Goal: Information Seeking & Learning: Learn about a topic

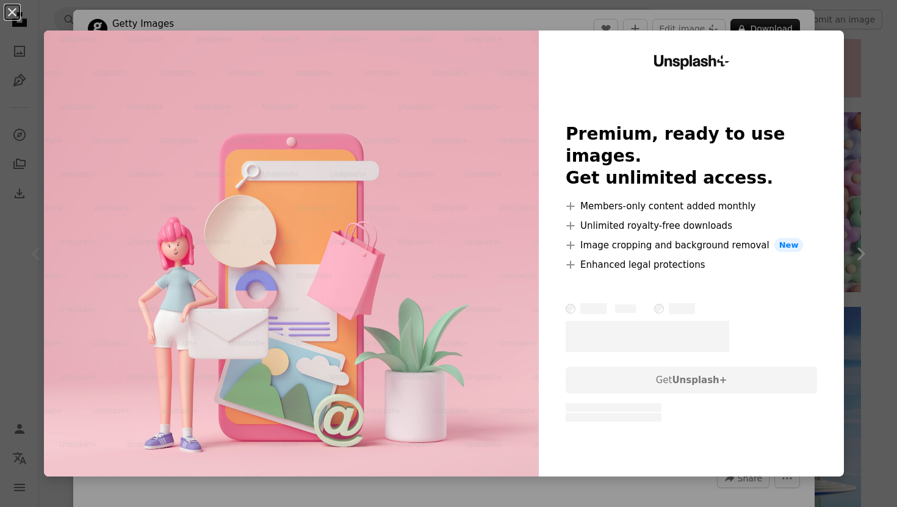
scroll to position [55, 0]
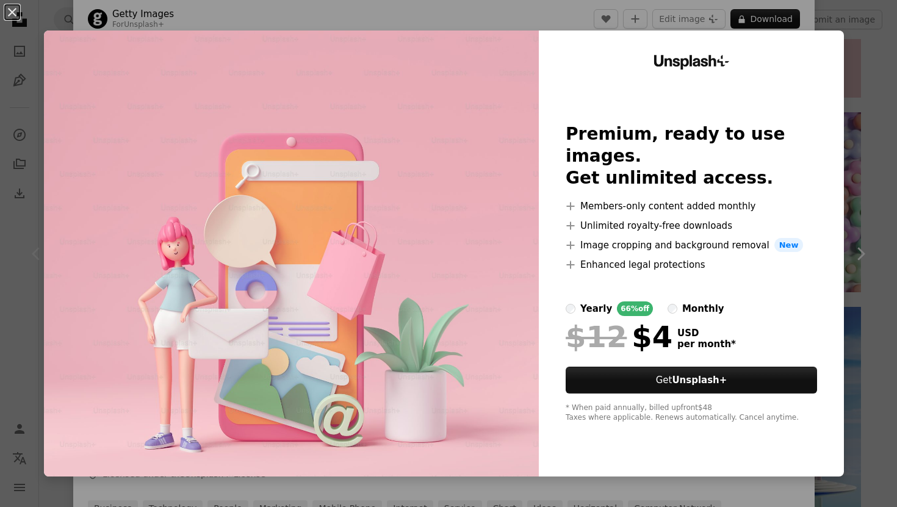
click at [889, 174] on div "An X shape Unsplash+ Premium, ready to use images. Get unlimited access. A plus…" at bounding box center [448, 253] width 897 height 507
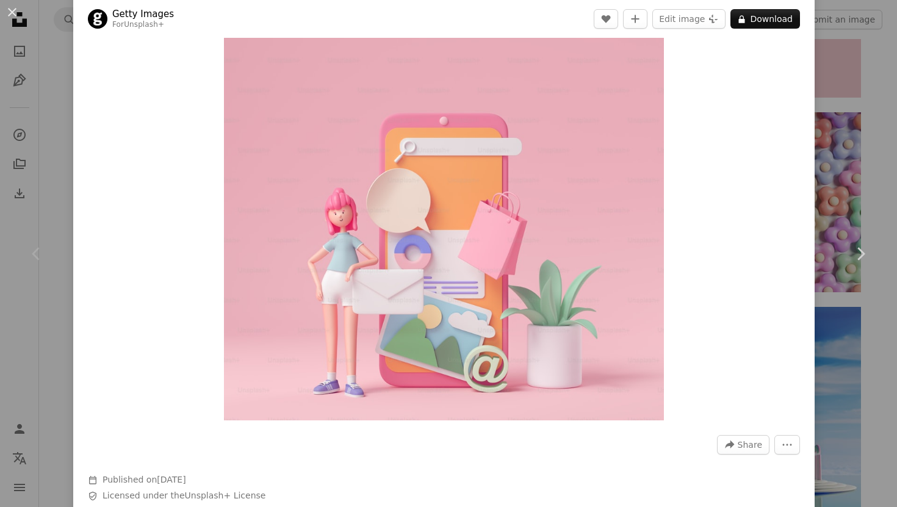
scroll to position [32, 0]
click at [746, 23] on icon "A lock" at bounding box center [741, 19] width 9 height 9
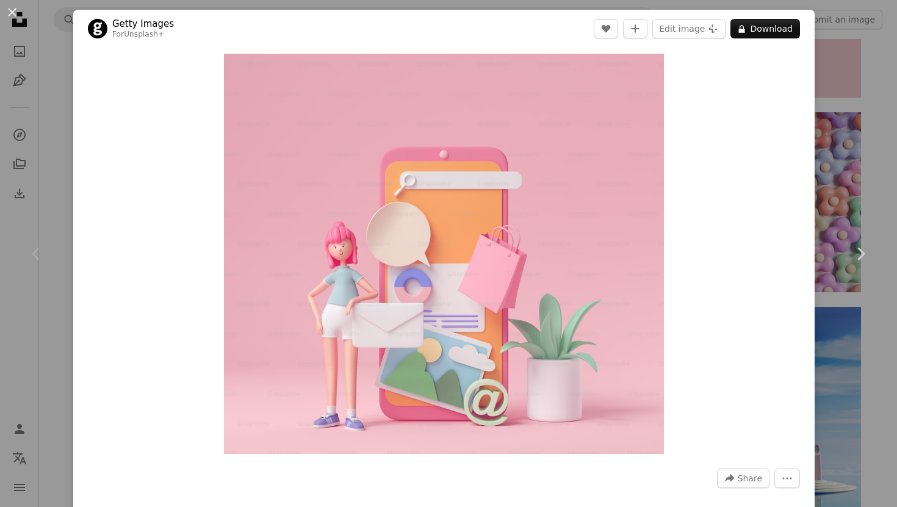
click at [880, 83] on div "An X shape Chevron left Chevron right Getty Images For Unsplash+ A heart A plus…" at bounding box center [448, 253] width 897 height 507
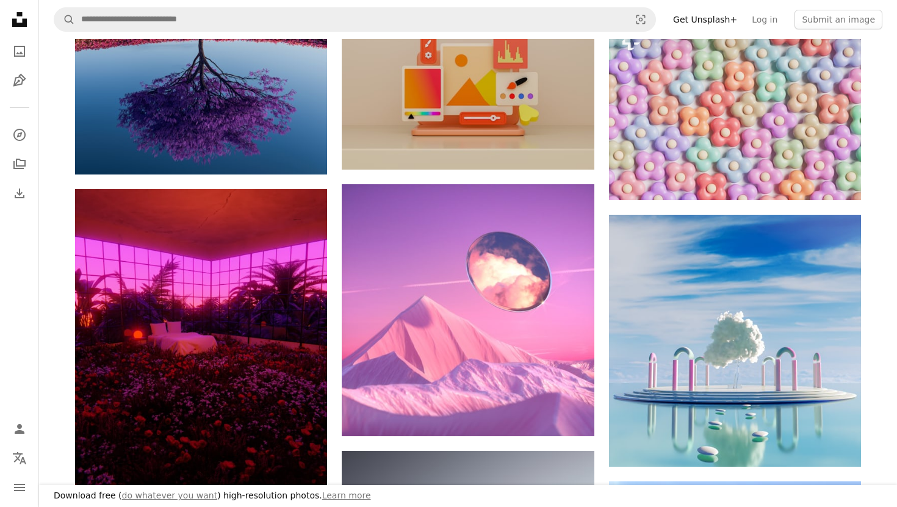
click at [716, 20] on link "Get Unsplash+" at bounding box center [705, 20] width 79 height 20
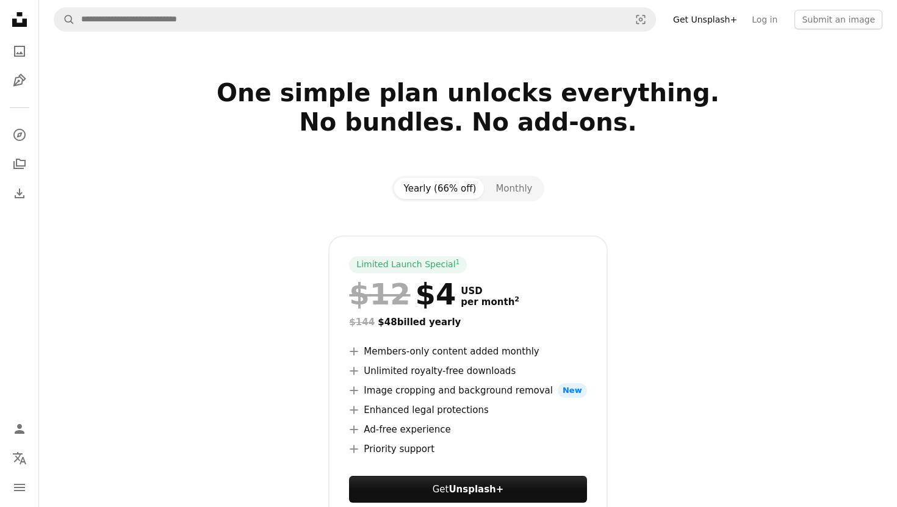
click at [715, 24] on link "Get Unsplash+" at bounding box center [705, 20] width 79 height 20
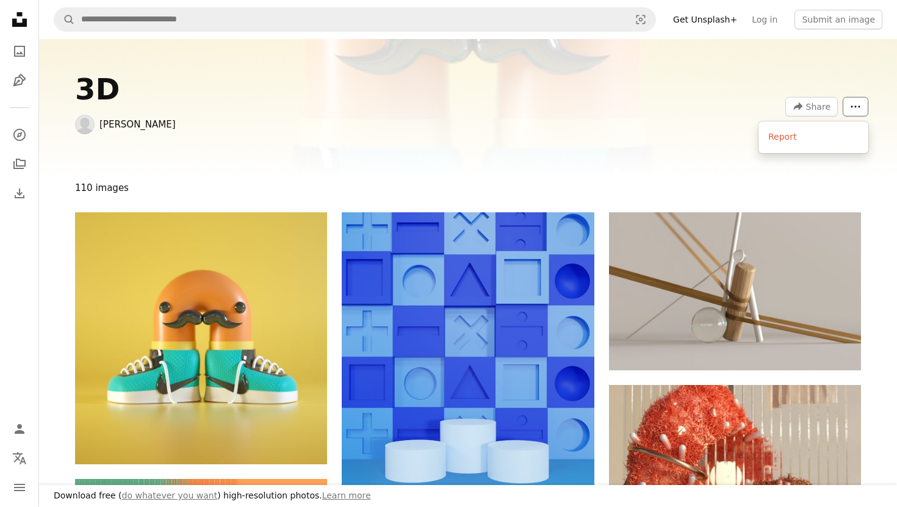
click at [859, 109] on icon "More Actions" at bounding box center [855, 106] width 11 height 11
click at [22, 483] on icon "navigation menu" at bounding box center [19, 487] width 15 height 15
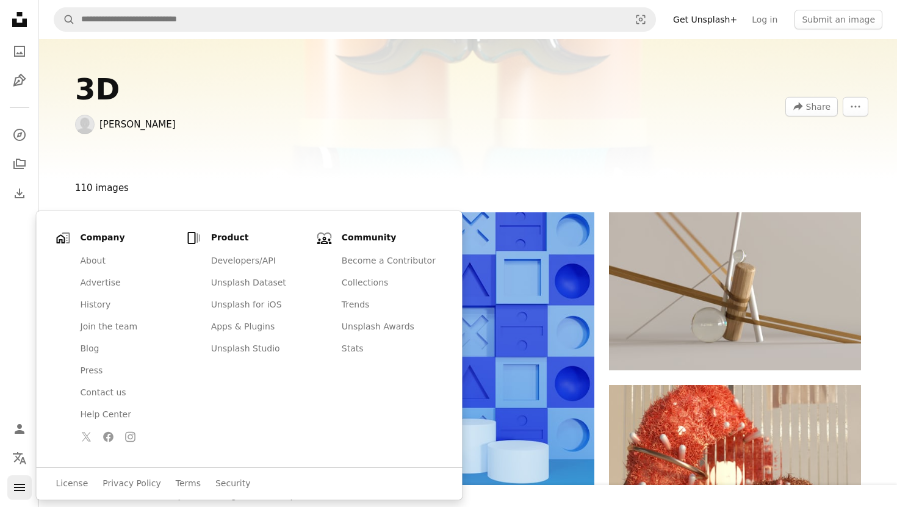
click at [22, 483] on icon "navigation menu" at bounding box center [19, 487] width 15 height 15
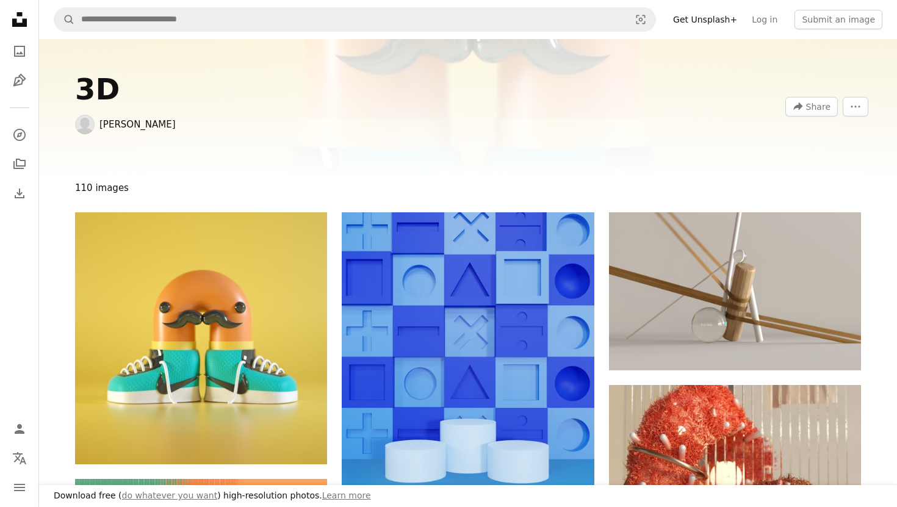
click at [18, 15] on icon at bounding box center [19, 19] width 15 height 15
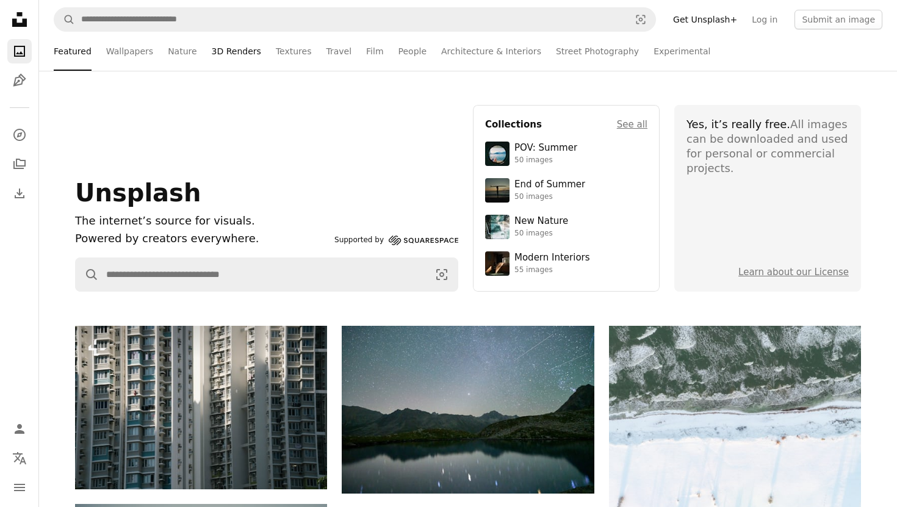
click at [220, 58] on link "3D Renders" at bounding box center [236, 51] width 49 height 39
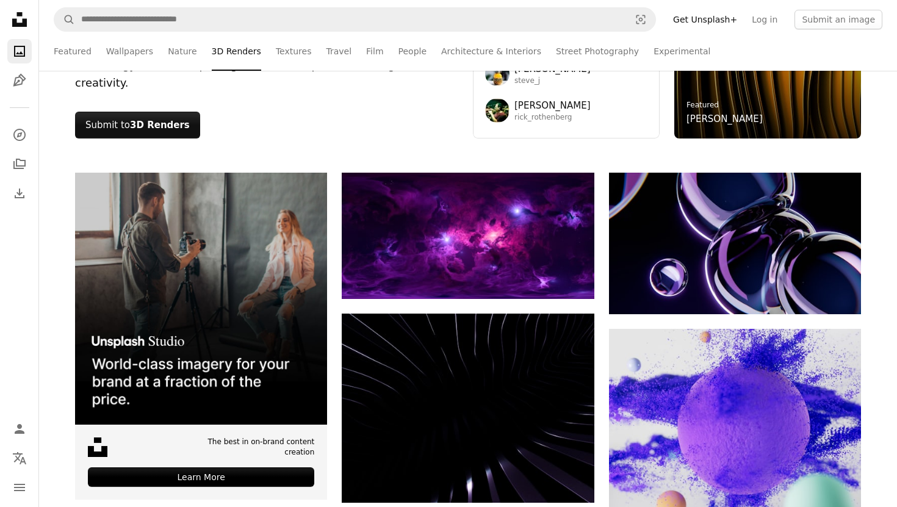
scroll to position [408, 0]
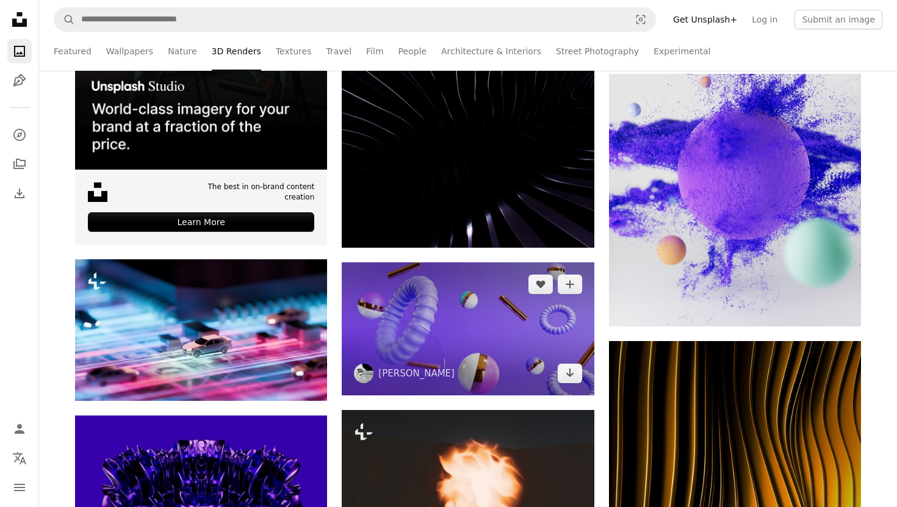
click at [392, 279] on img at bounding box center [468, 328] width 252 height 133
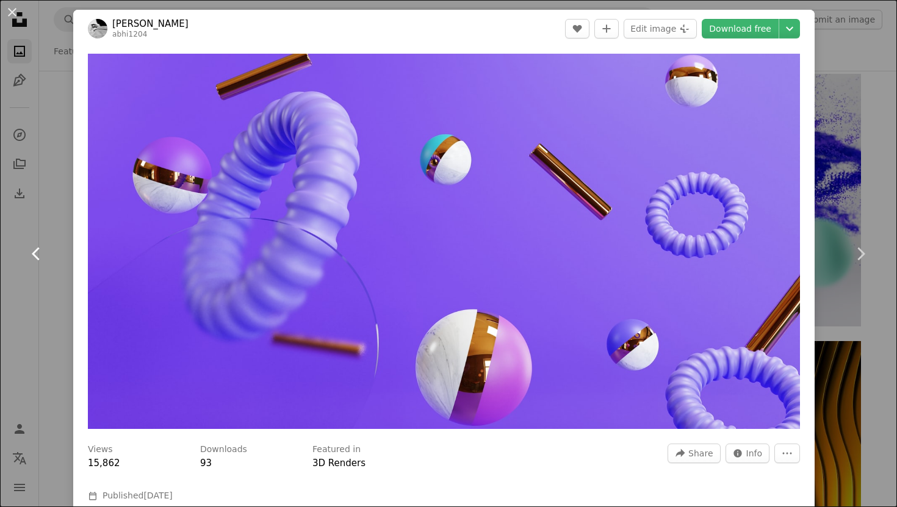
click at [62, 246] on link "Chevron left" at bounding box center [36, 253] width 73 height 117
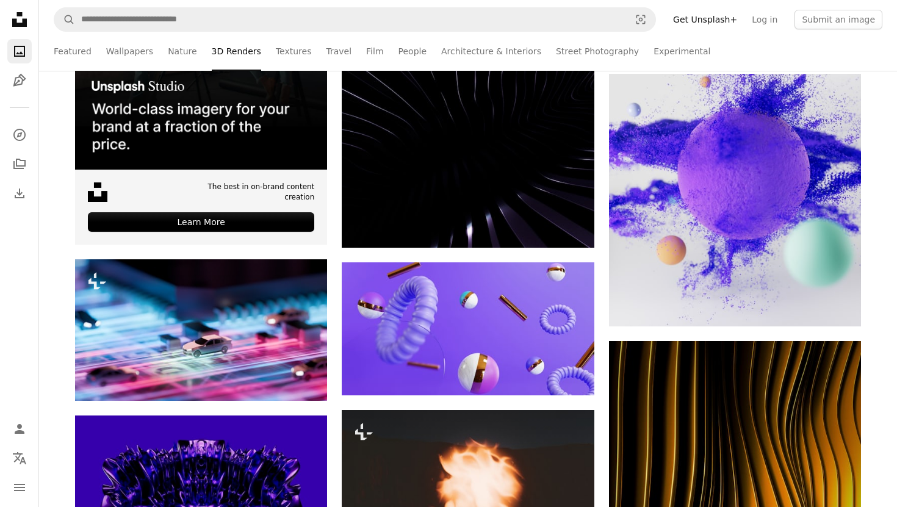
scroll to position [340, 0]
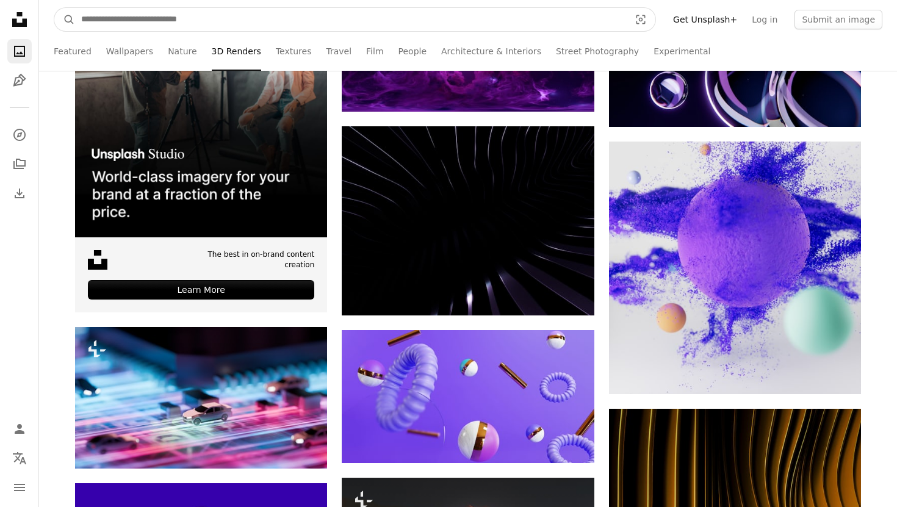
click at [140, 23] on input "Find visuals sitewide" at bounding box center [350, 19] width 551 height 23
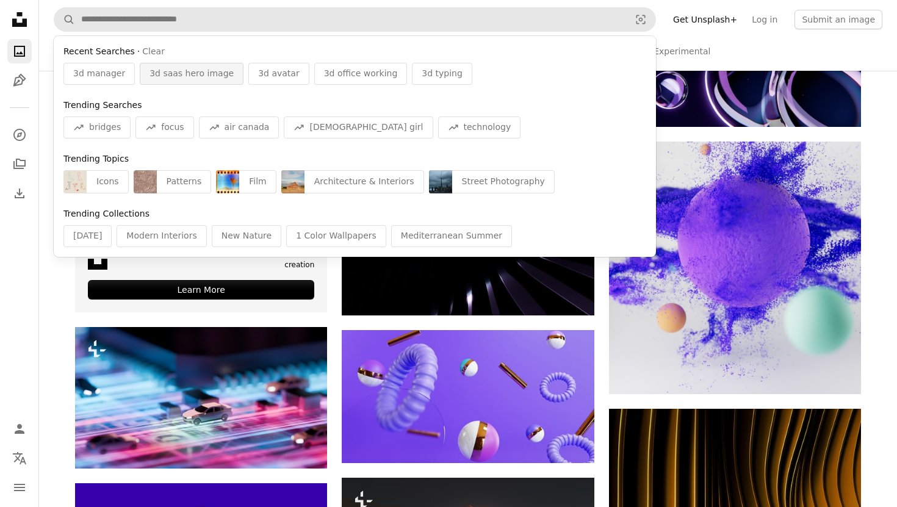
click at [186, 76] on span "3d saas hero image" at bounding box center [191, 74] width 84 height 12
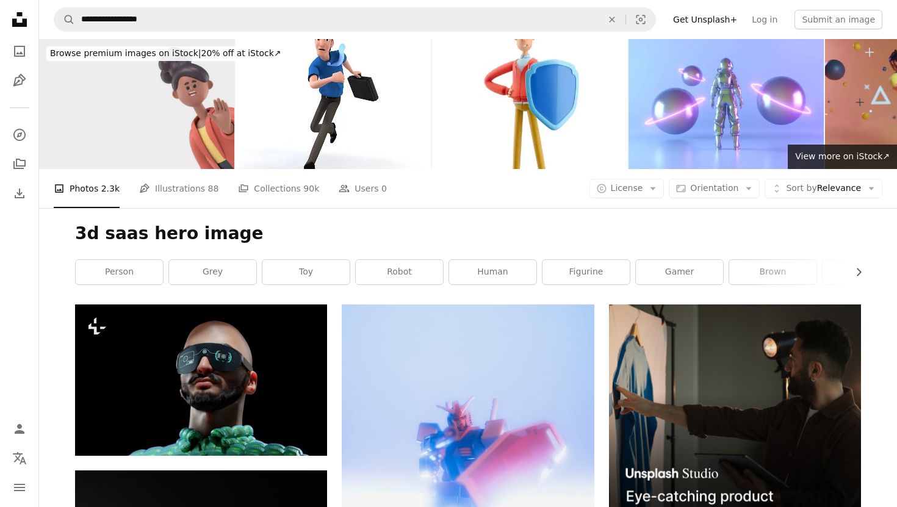
click at [166, 110] on img at bounding box center [136, 104] width 195 height 130
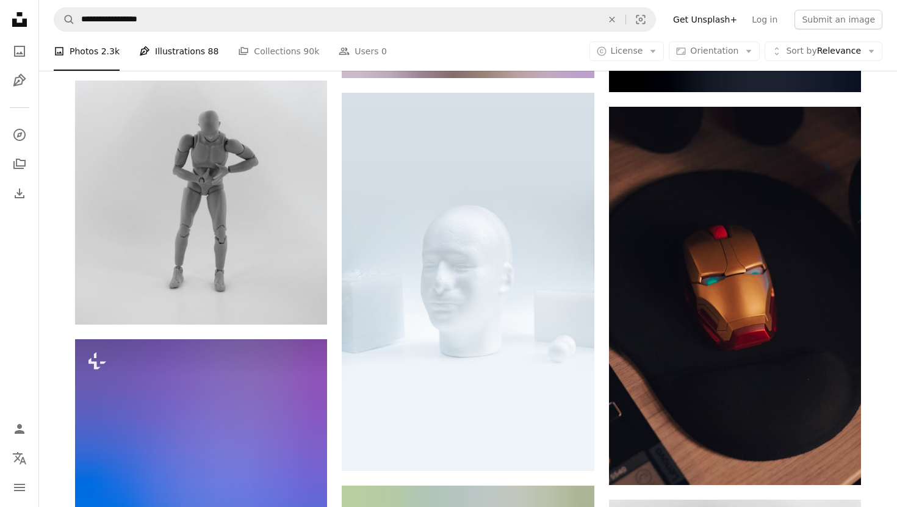
scroll to position [1257, 0]
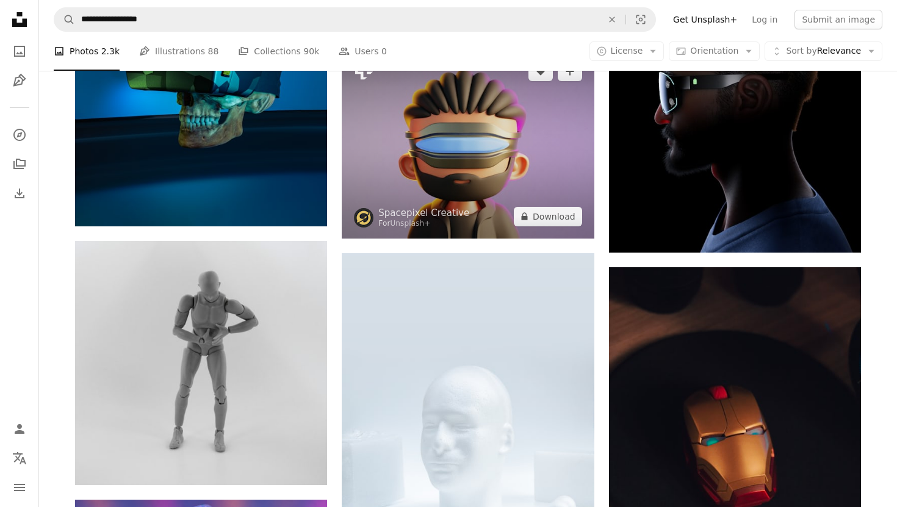
click at [367, 164] on img at bounding box center [468, 143] width 252 height 189
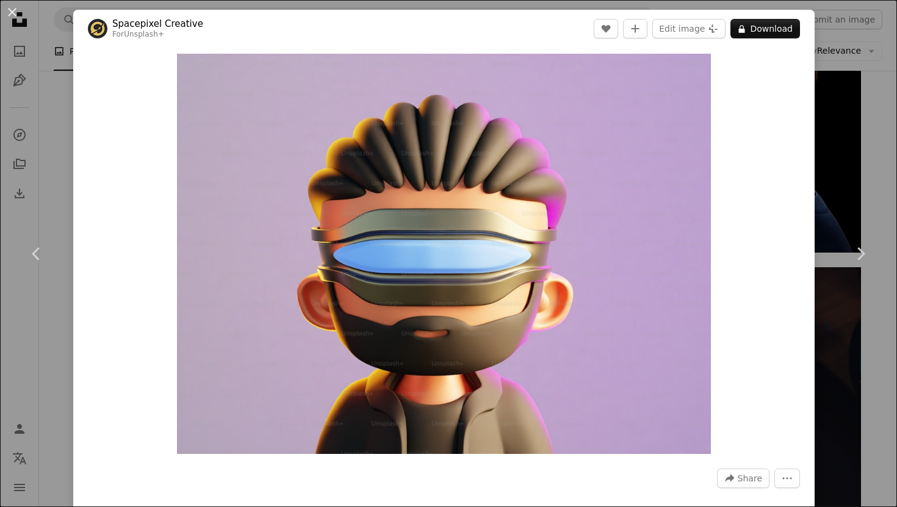
click at [51, 189] on div "An X shape Chevron left Chevron right Spacepixel Creative For Unsplash+ A heart…" at bounding box center [448, 253] width 897 height 507
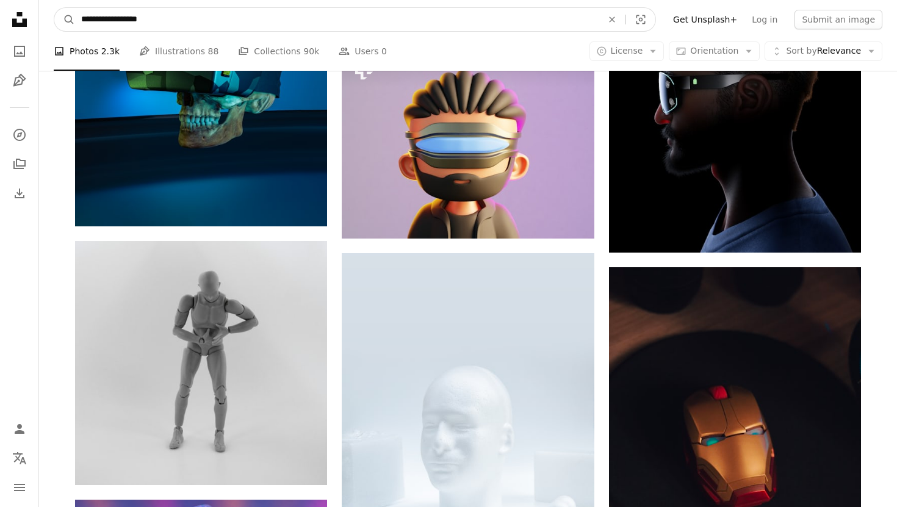
drag, startPoint x: 95, startPoint y: 21, endPoint x: 212, endPoint y: 20, distance: 117.1
click at [212, 20] on input "**********" at bounding box center [336, 19] width 523 height 23
type input "**********"
click at [54, 8] on button "A magnifying glass" at bounding box center [64, 19] width 21 height 23
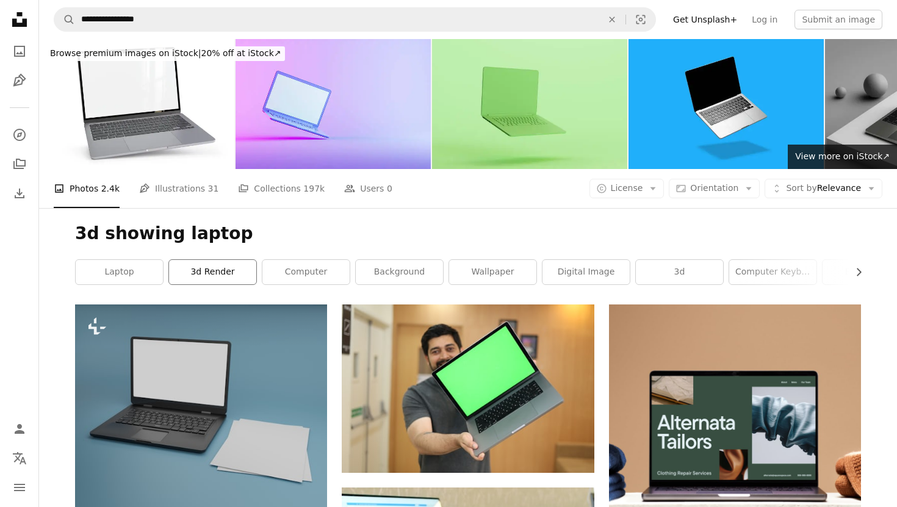
click at [225, 272] on link "3d render" at bounding box center [212, 272] width 87 height 24
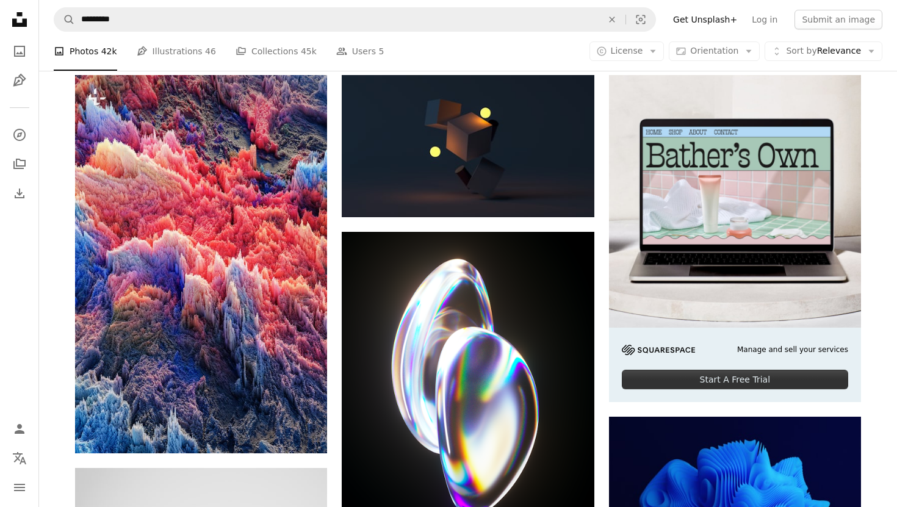
scroll to position [141, 0]
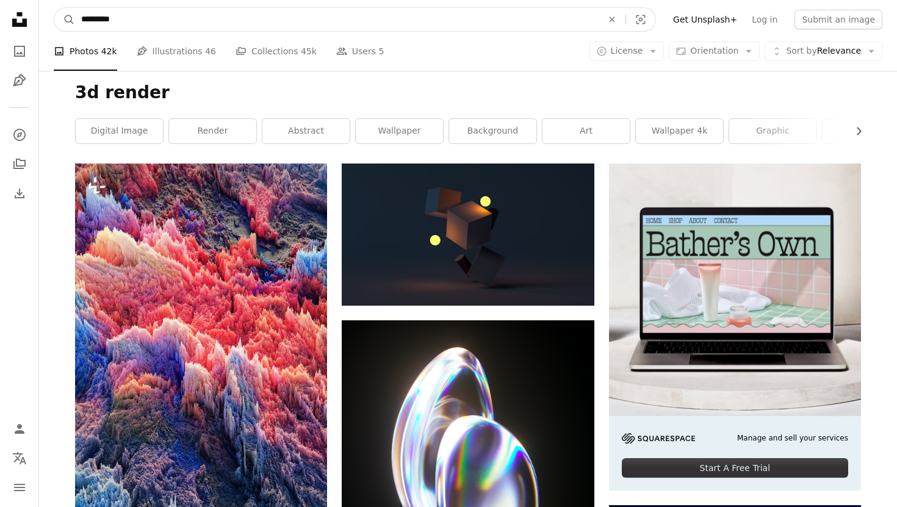
click at [167, 20] on input "*********" at bounding box center [336, 19] width 523 height 23
type input "**********"
click button "A magnifying glass" at bounding box center [64, 19] width 21 height 23
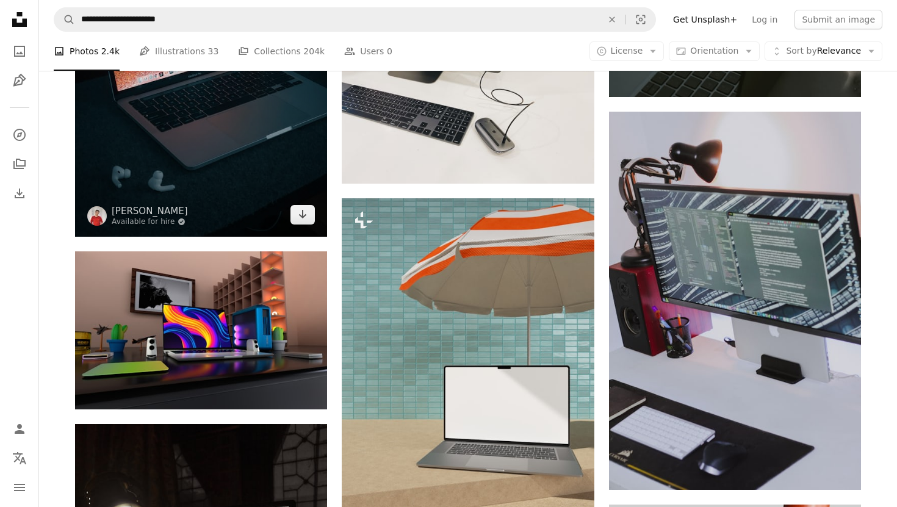
scroll to position [1586, 0]
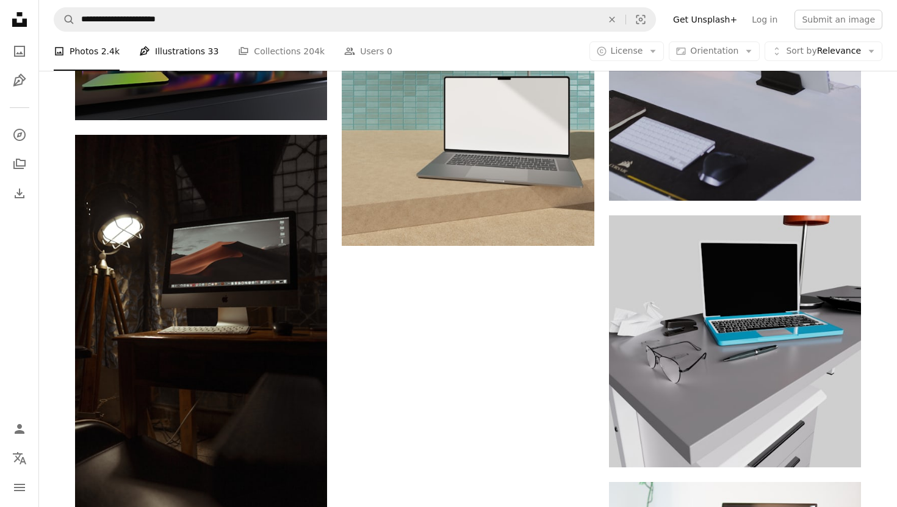
click at [177, 49] on link "Pen Tool Illustrations 33" at bounding box center [178, 51] width 79 height 39
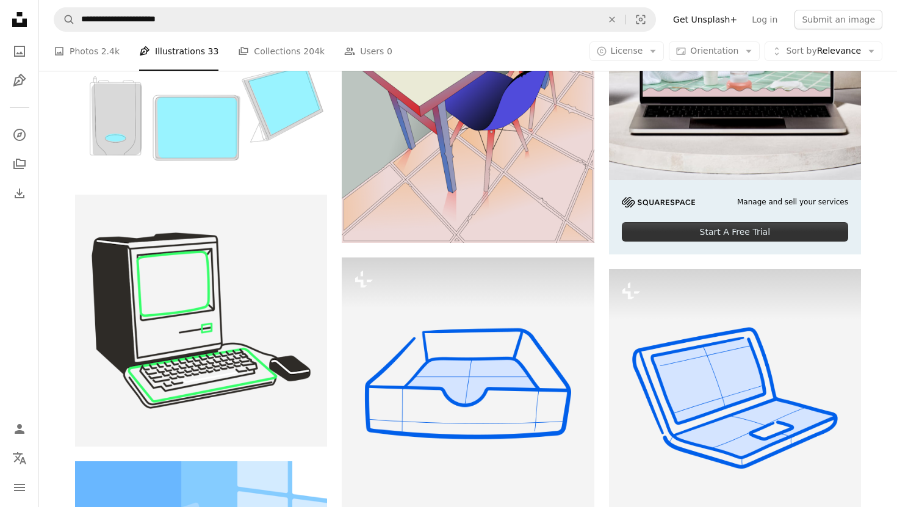
scroll to position [311, 0]
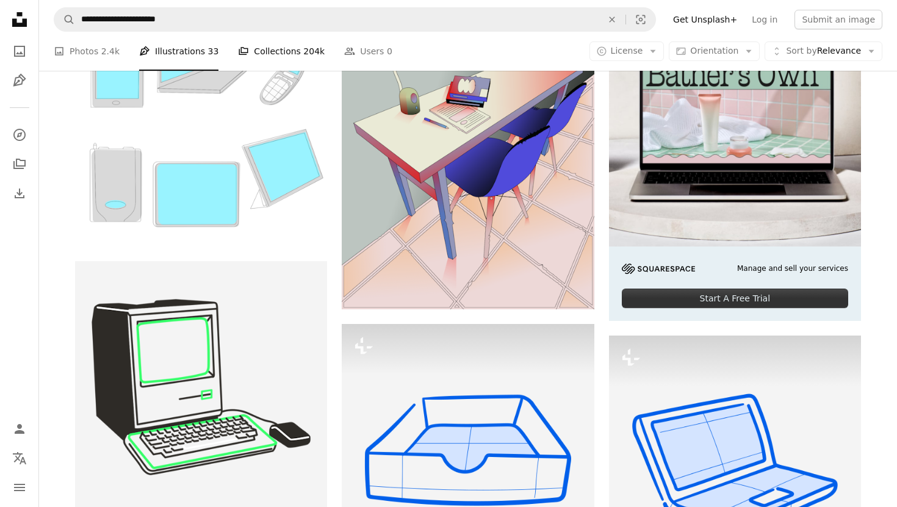
click at [277, 53] on link "A stack of folders Collections 204k" at bounding box center [281, 51] width 87 height 39
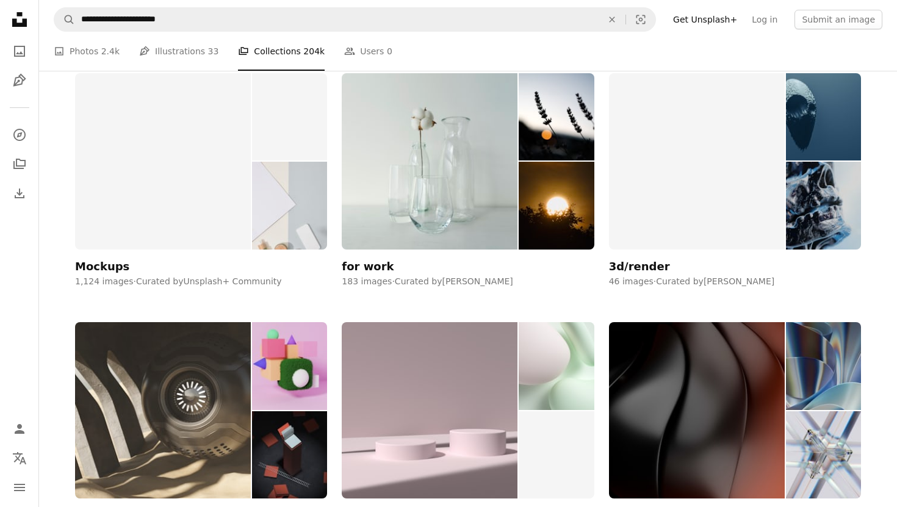
scroll to position [2254, 0]
